Goal: Transaction & Acquisition: Obtain resource

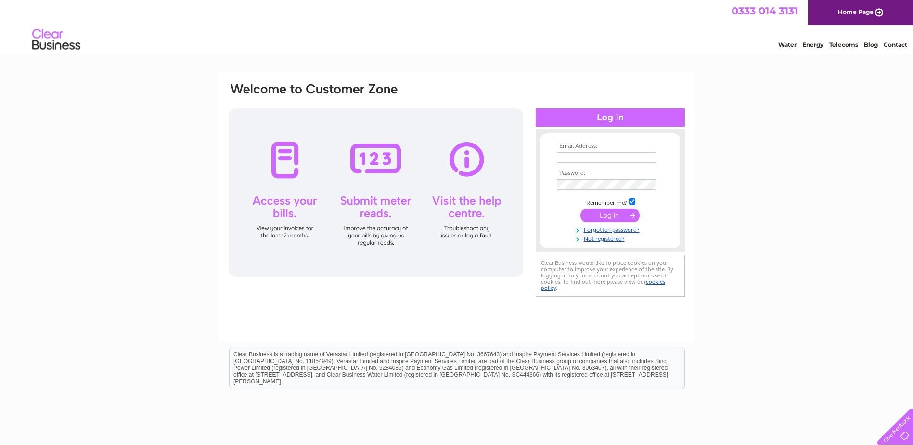
type input "[PERSON_NAME][EMAIL_ADDRESS][DOMAIN_NAME]"
click at [626, 214] on input "submit" at bounding box center [609, 214] width 59 height 13
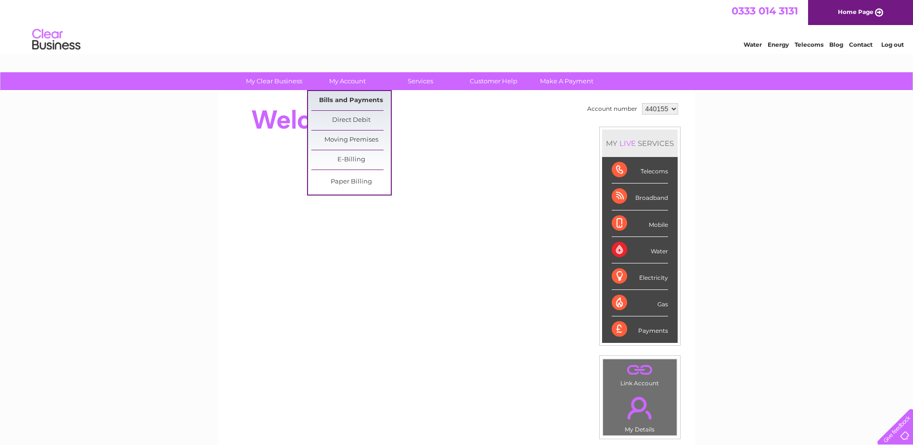
click at [362, 102] on link "Bills and Payments" at bounding box center [350, 100] width 79 height 19
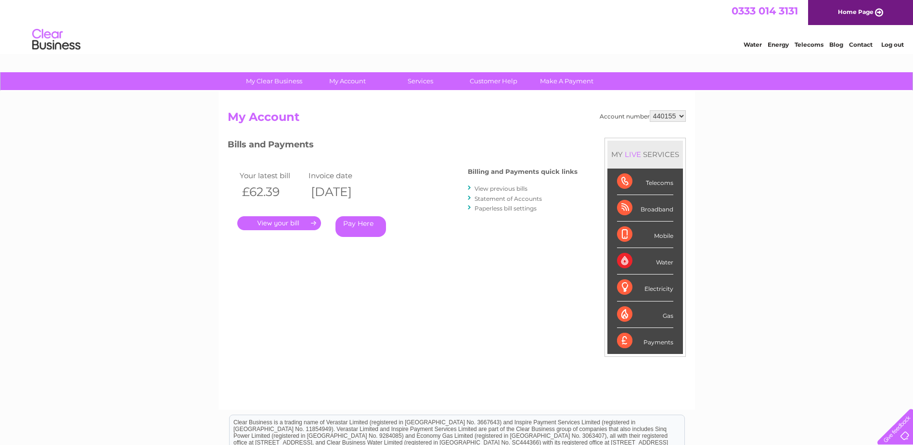
click at [496, 188] on link "View previous bills" at bounding box center [500, 188] width 53 height 7
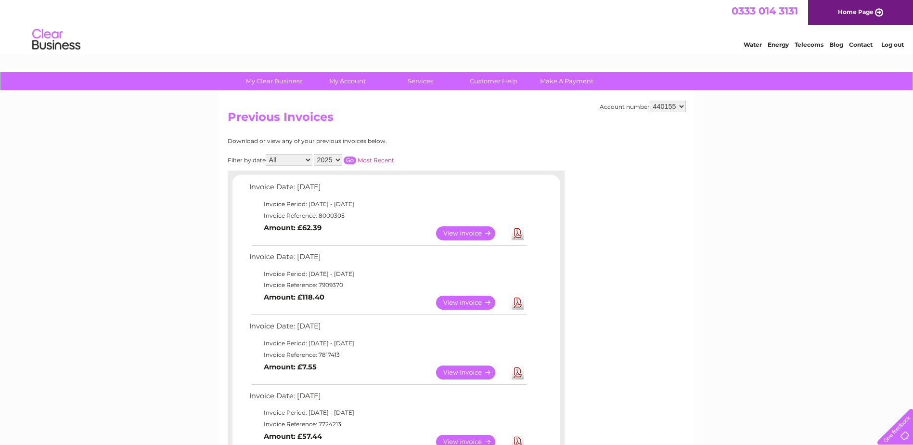
click at [465, 233] on link "View" at bounding box center [471, 233] width 71 height 14
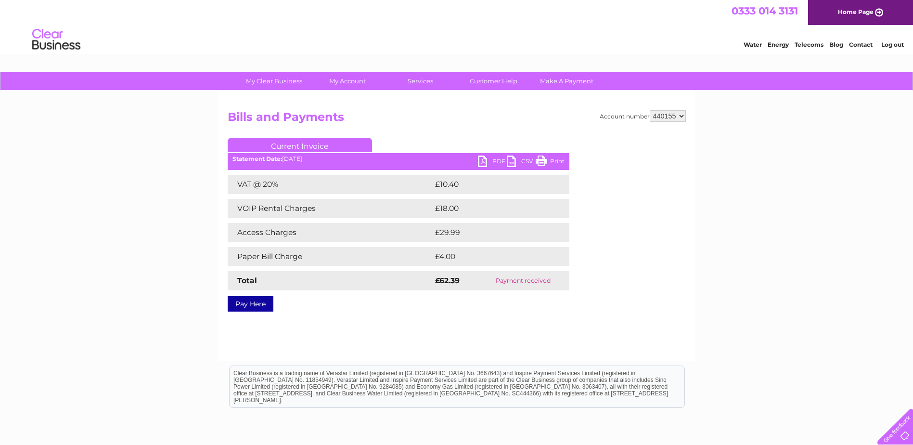
click at [484, 165] on link "PDF" at bounding box center [492, 162] width 29 height 14
click at [673, 161] on div at bounding box center [648, 195] width 76 height 115
click at [485, 162] on link "PDF" at bounding box center [492, 162] width 29 height 14
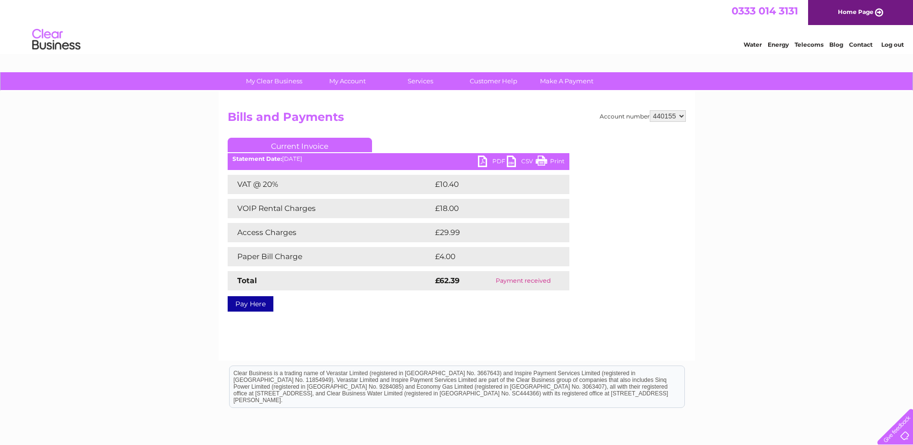
click at [485, 162] on link "PDF" at bounding box center [492, 162] width 29 height 14
click at [738, 136] on div "My Clear Business Login Details My Details My Preferences Link Account My Accou…" at bounding box center [456, 298] width 913 height 453
